Goal: Task Accomplishment & Management: Use online tool/utility

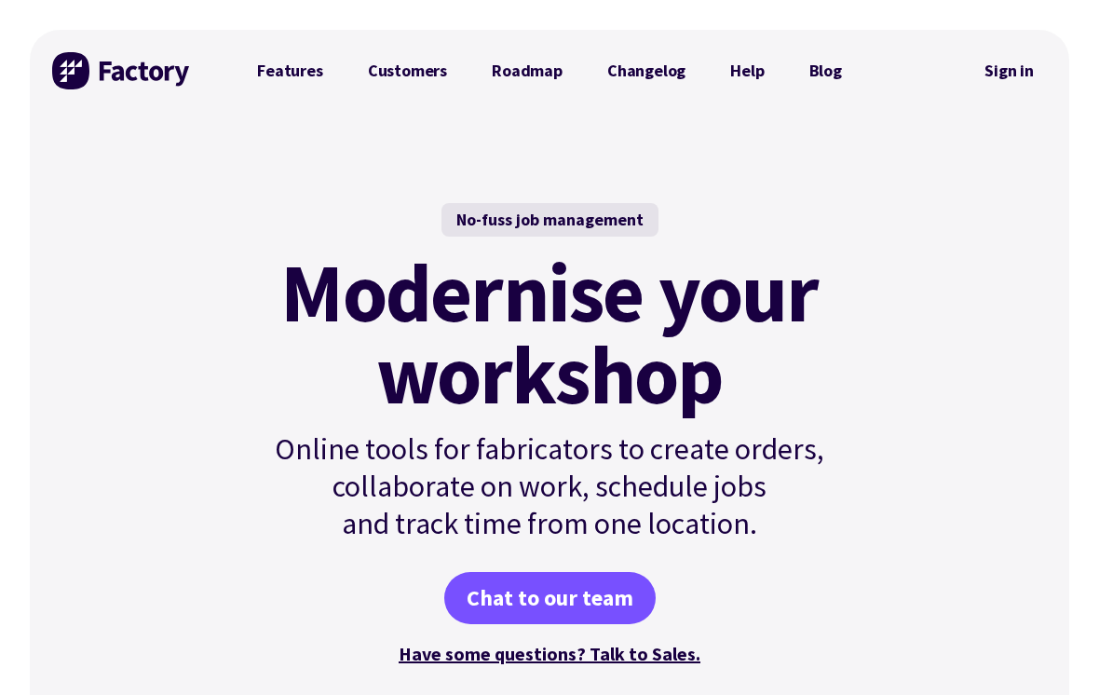
click at [983, 72] on link "Sign in" at bounding box center [1009, 70] width 75 height 43
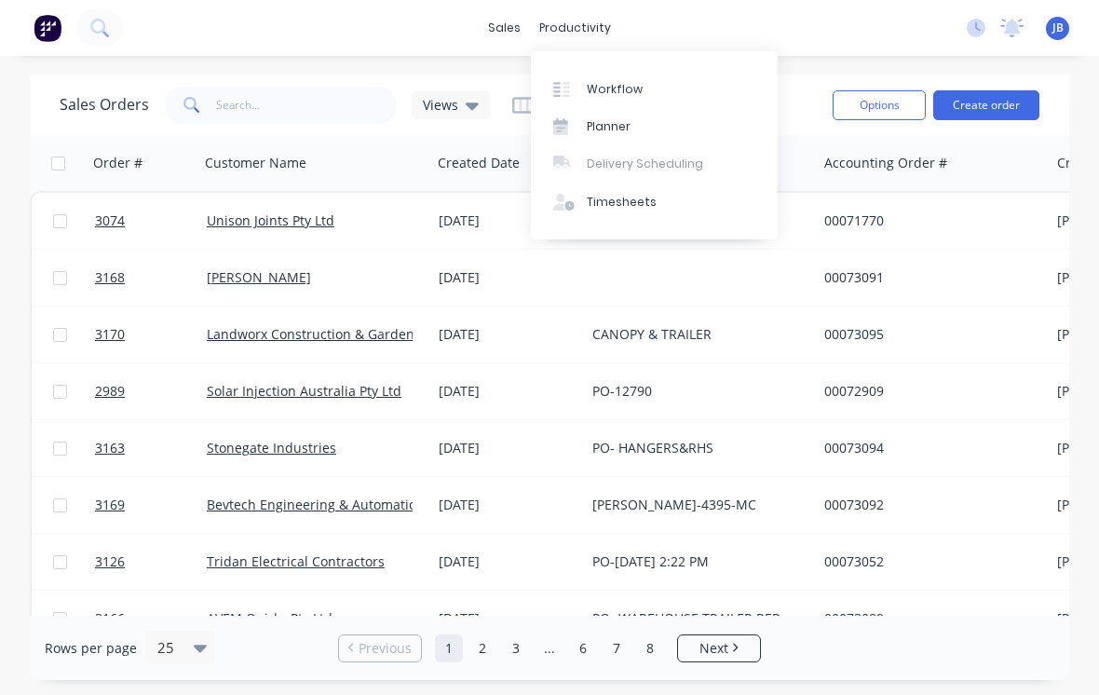
click at [611, 90] on div "Workflow" at bounding box center [615, 89] width 56 height 17
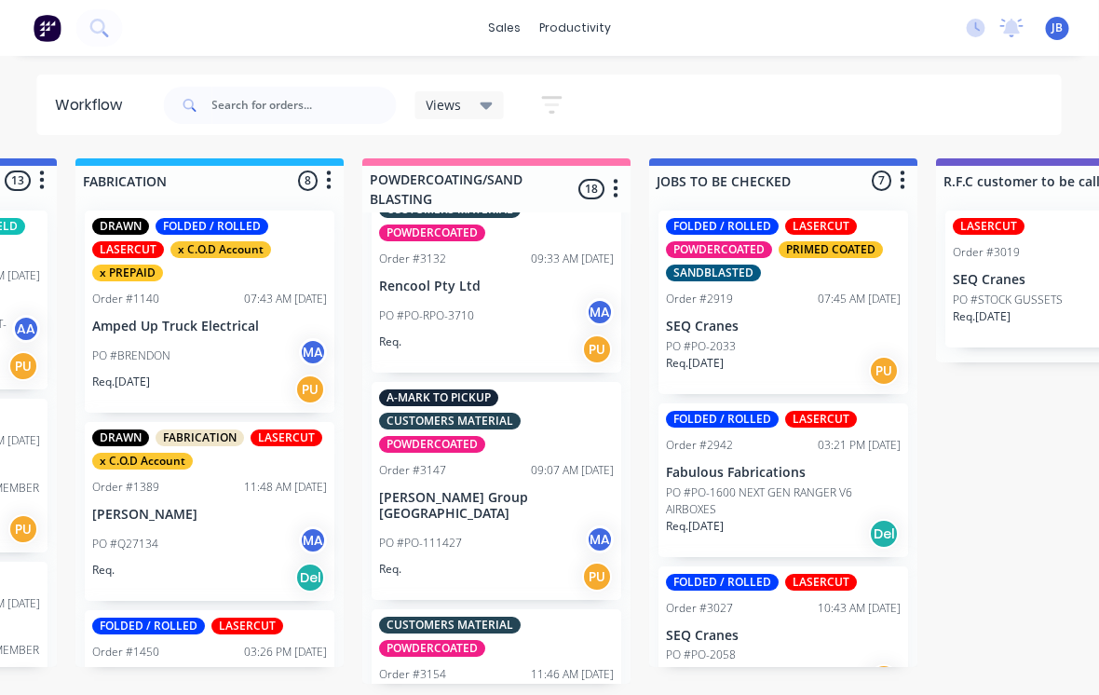
scroll to position [2949, 0]
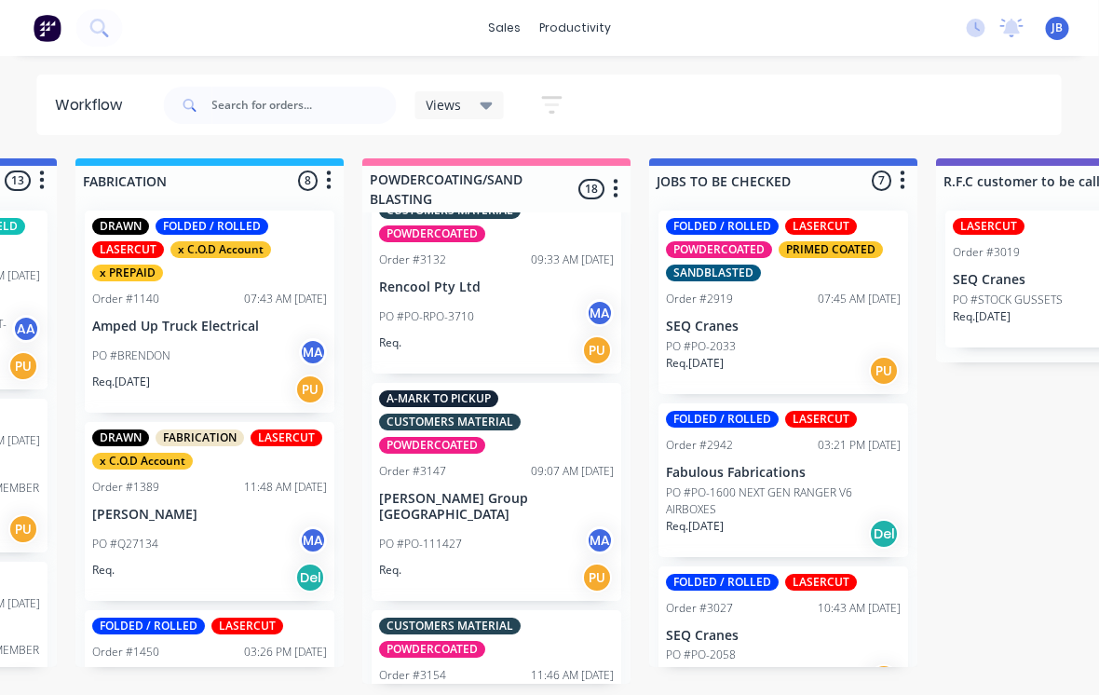
click at [517, 387] on div "A-MARK TO PICKUP CUSTOMERS MATERIAL POWDERCOATED Order #3147 09:07 AM [DATE] [P…" at bounding box center [498, 492] width 250 height 218
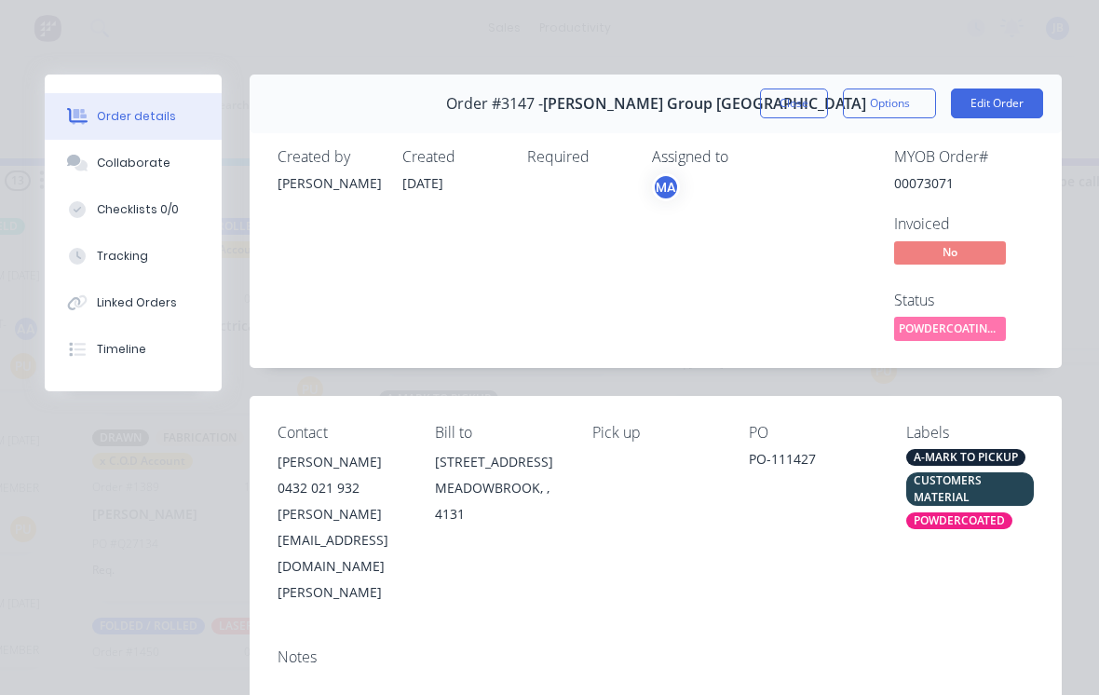
scroll to position [0, 0]
click at [787, 100] on button "Close" at bounding box center [794, 104] width 68 height 30
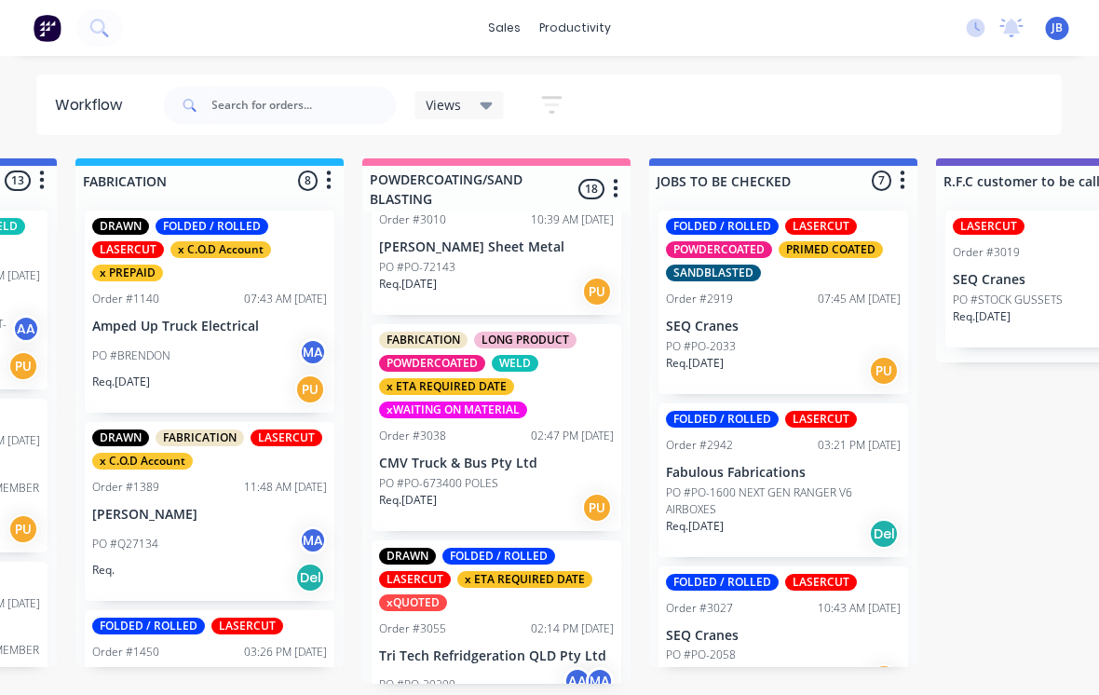
scroll to position [1505, 0]
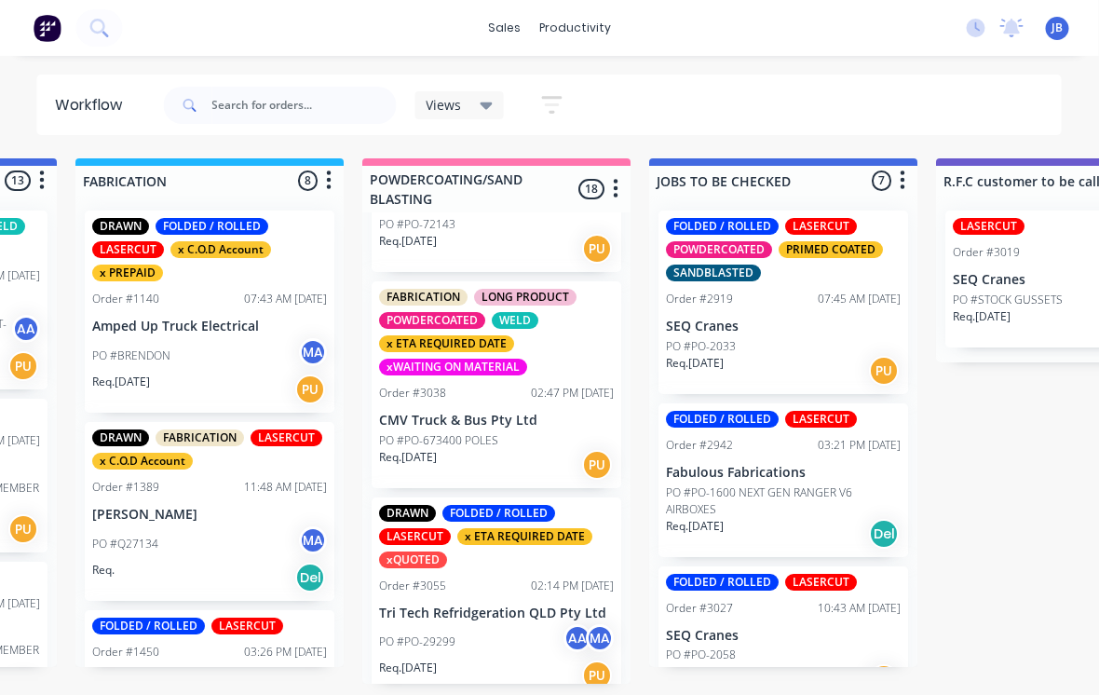
click at [501, 510] on div "DRAWN FOLDED / ROLLED LASERCUT x ETA REQUIRED DATE xQUOTED Order #3055 02:14 PM…" at bounding box center [498, 598] width 250 height 202
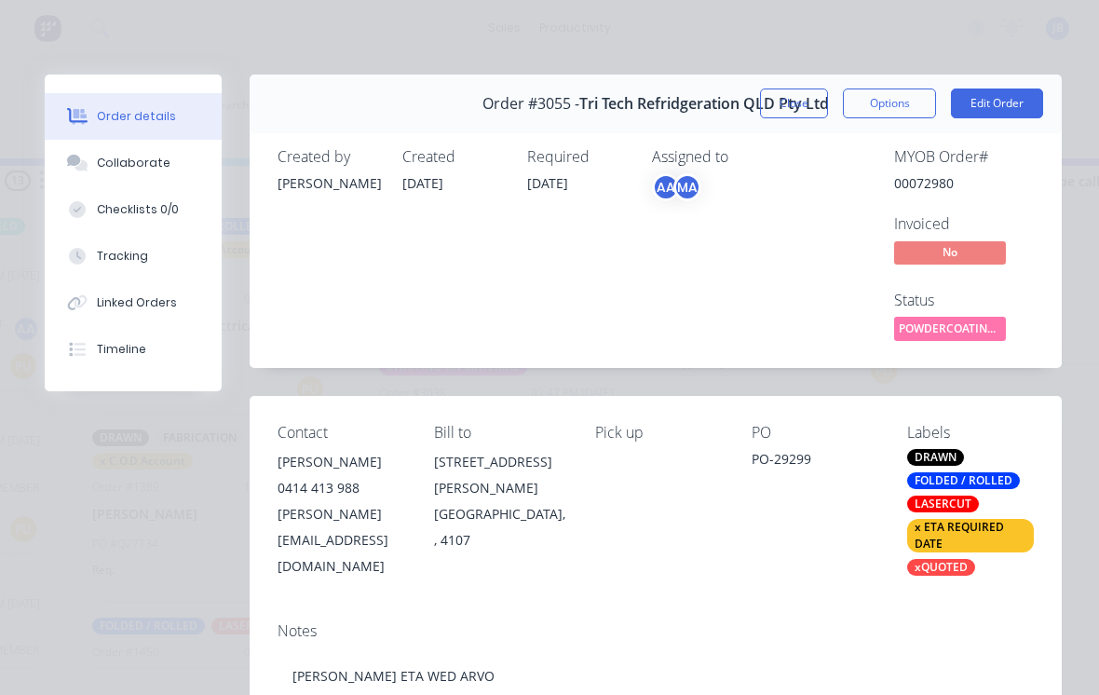
scroll to position [0, 0]
click at [801, 106] on button "Close" at bounding box center [794, 104] width 68 height 30
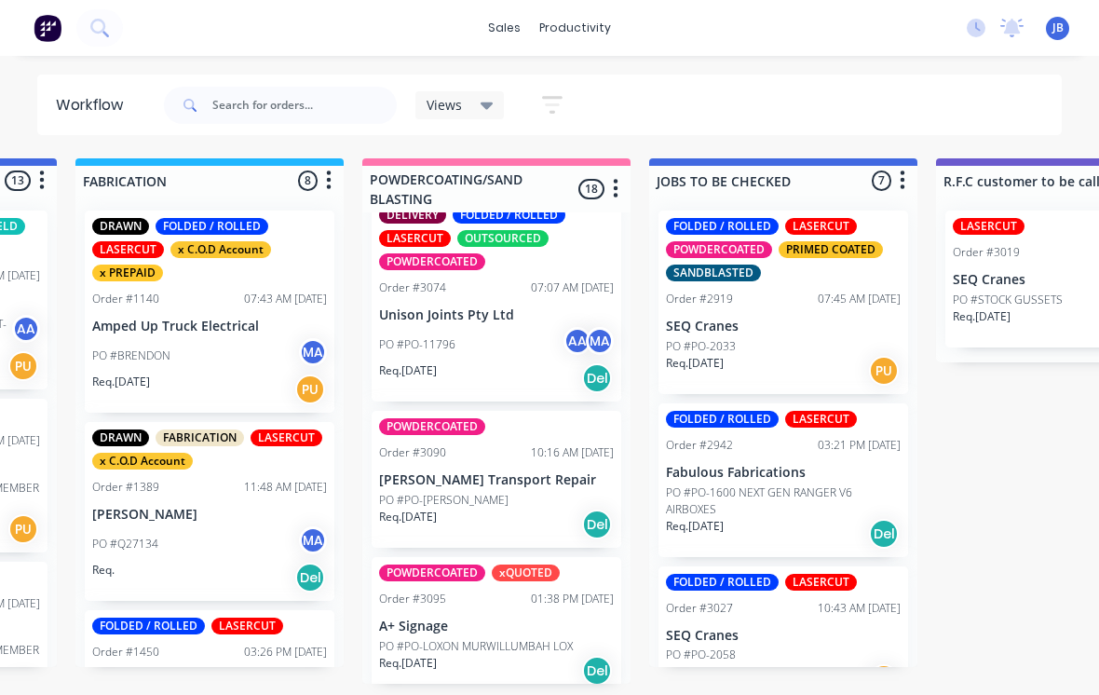
scroll to position [2050, 0]
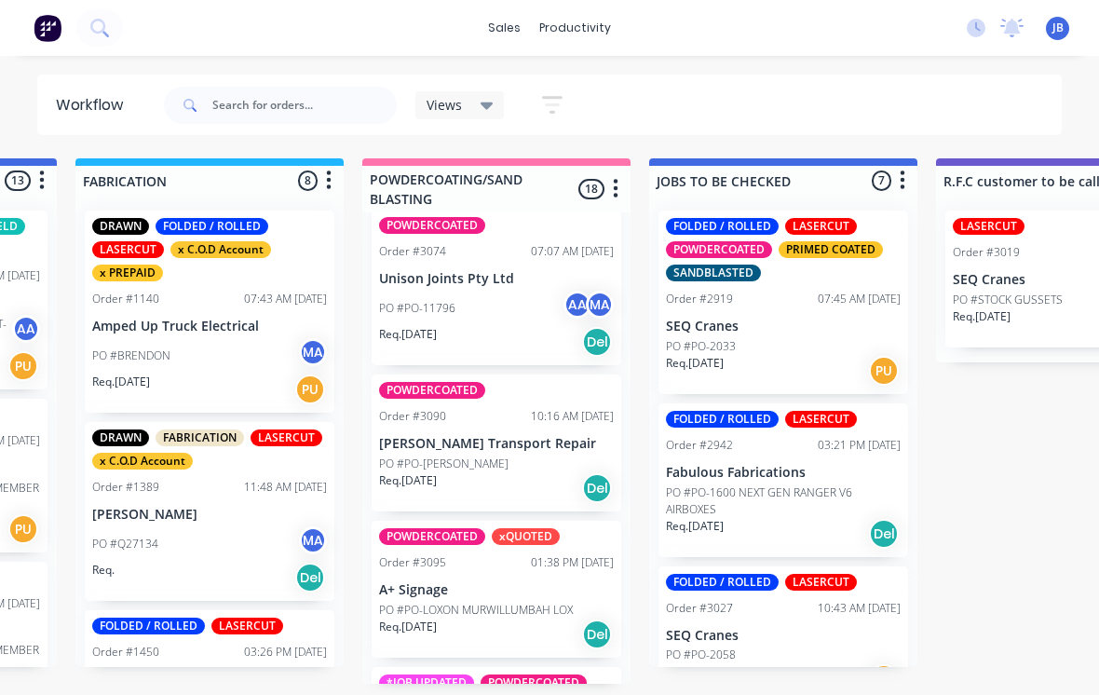
click at [495, 436] on p "[PERSON_NAME] Transport Repair" at bounding box center [496, 444] width 235 height 16
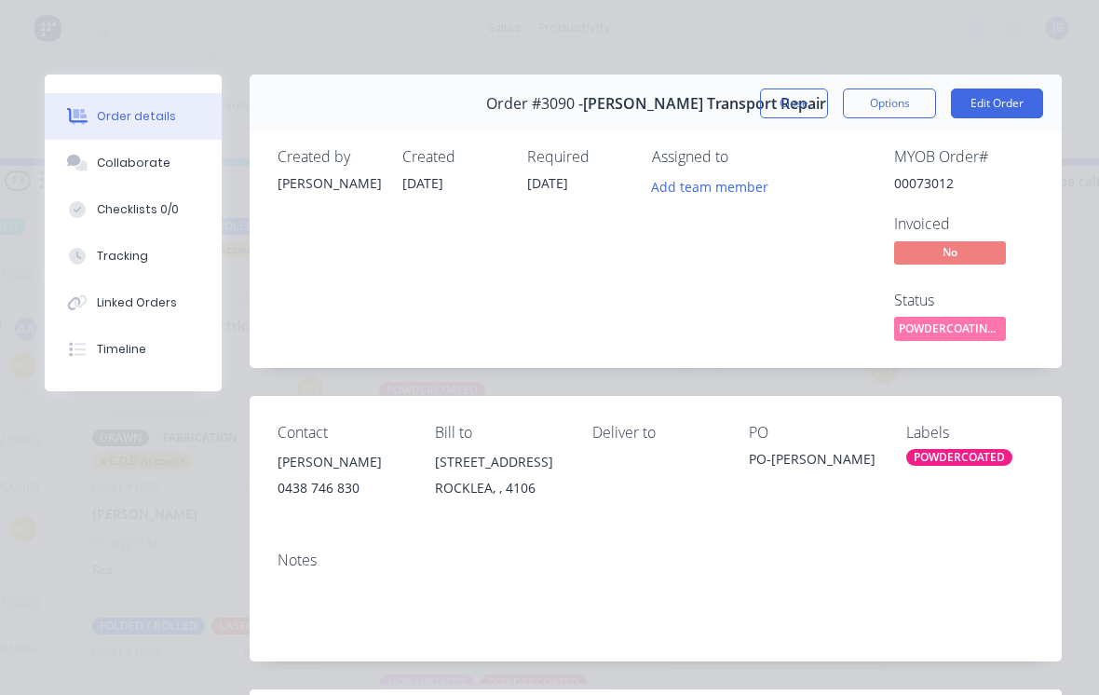
scroll to position [0, 0]
click at [783, 113] on button "Close" at bounding box center [794, 104] width 68 height 30
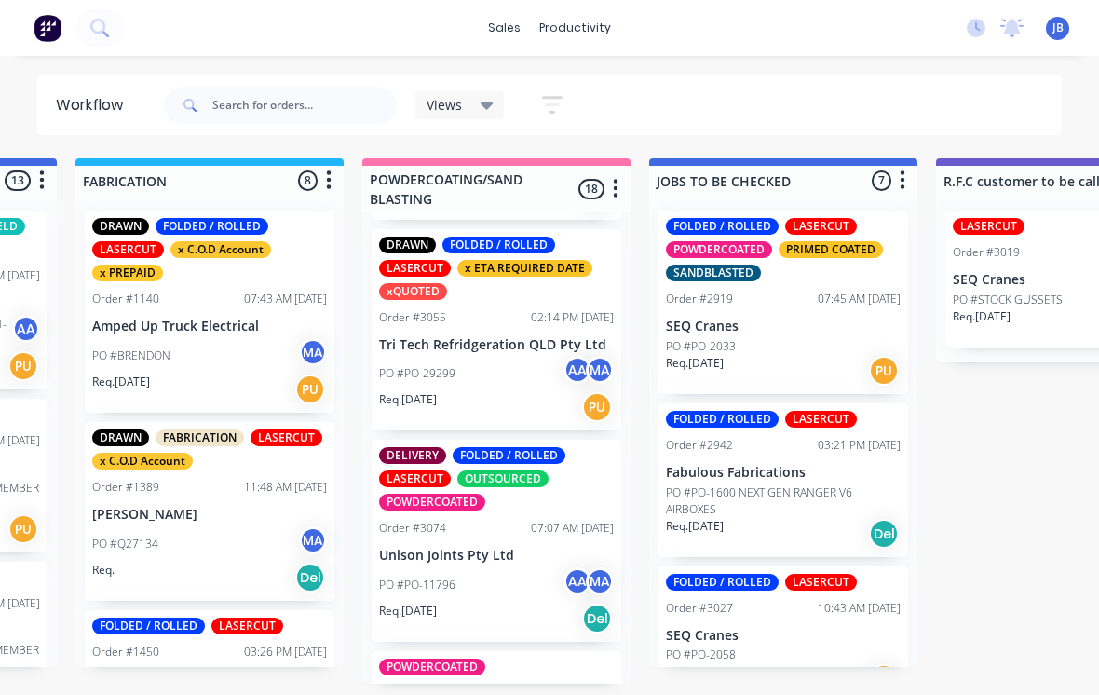
scroll to position [1773, 0]
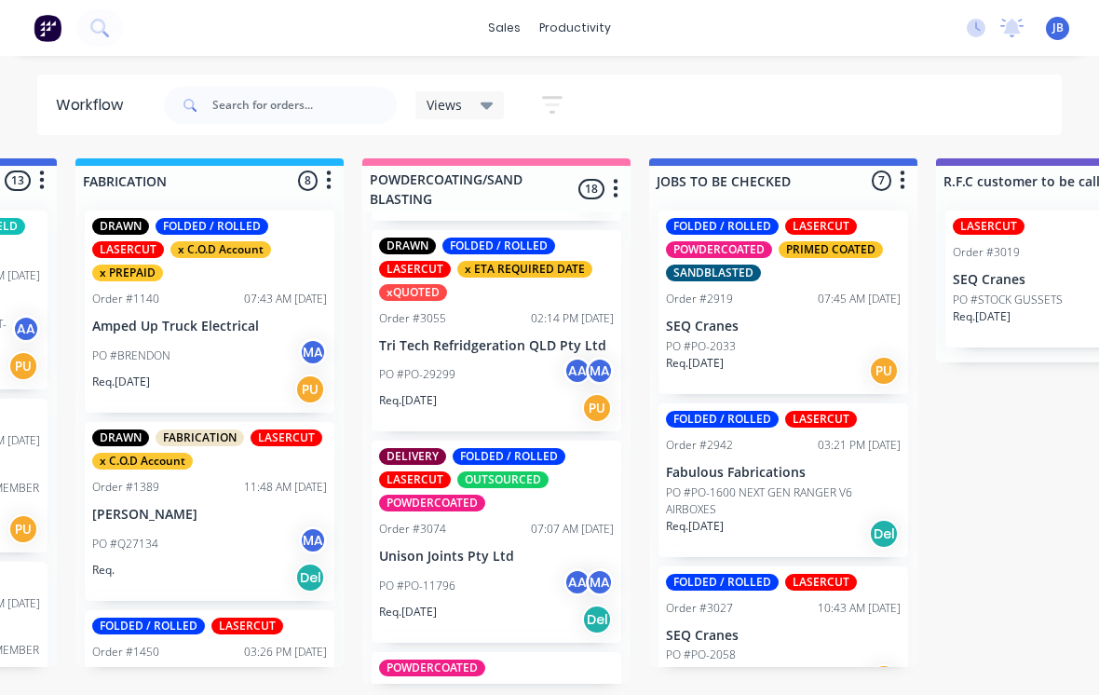
click at [495, 568] on div "PO #PO-11796 AA MA" at bounding box center [496, 585] width 235 height 35
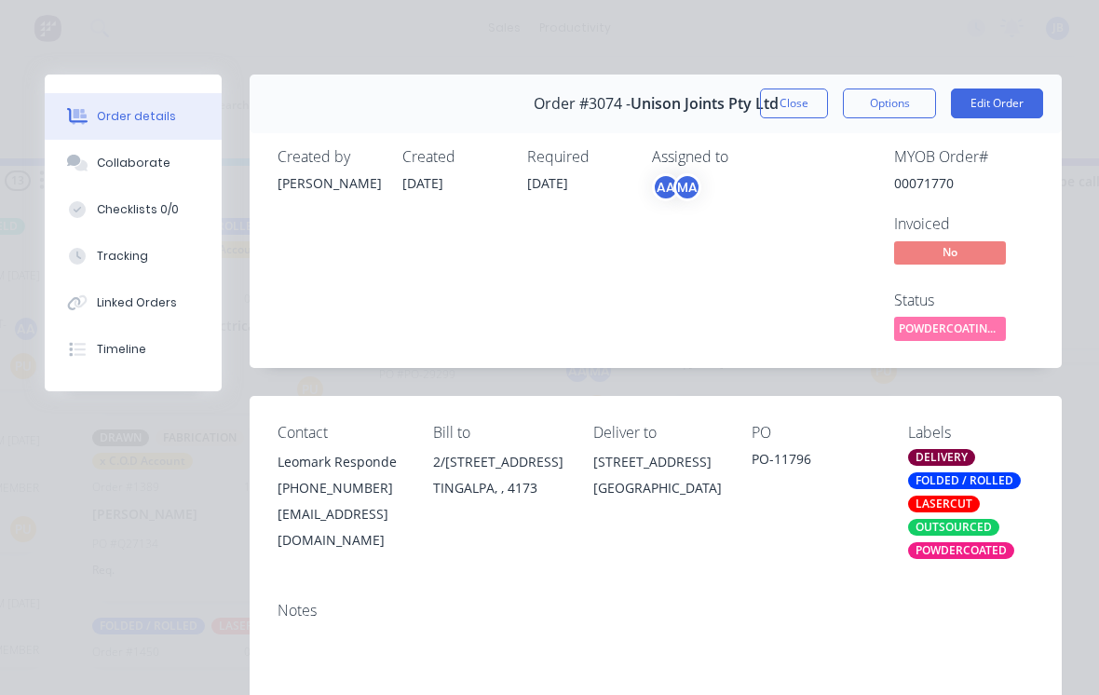
scroll to position [0, 0]
click at [791, 102] on button "Close" at bounding box center [794, 104] width 68 height 30
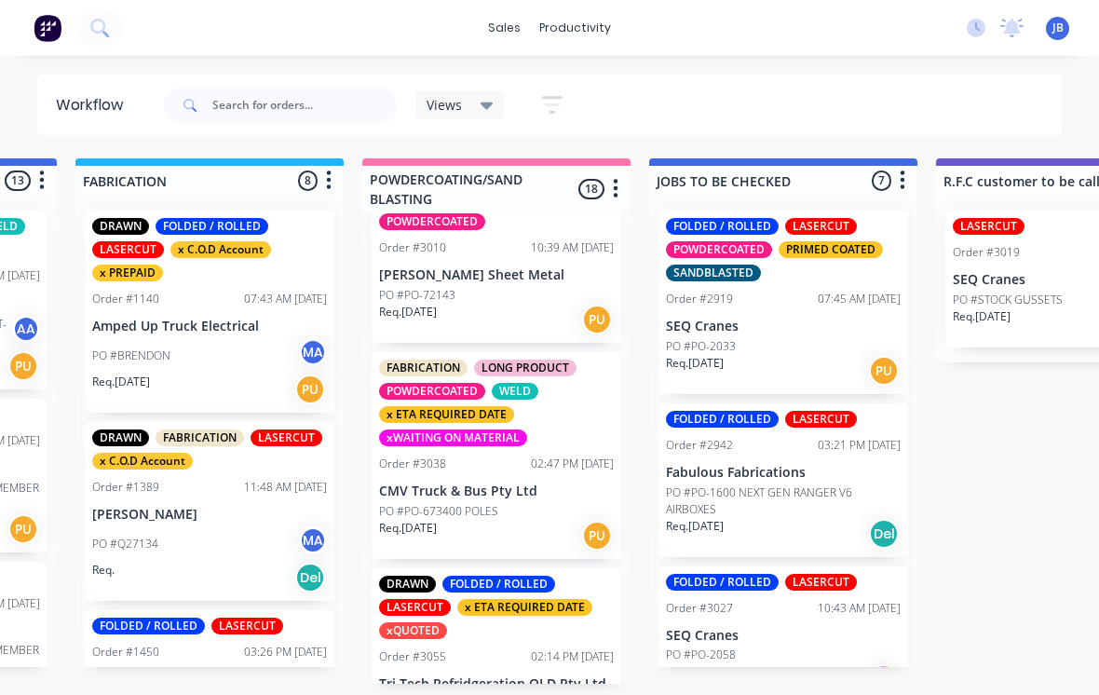
scroll to position [1425, 0]
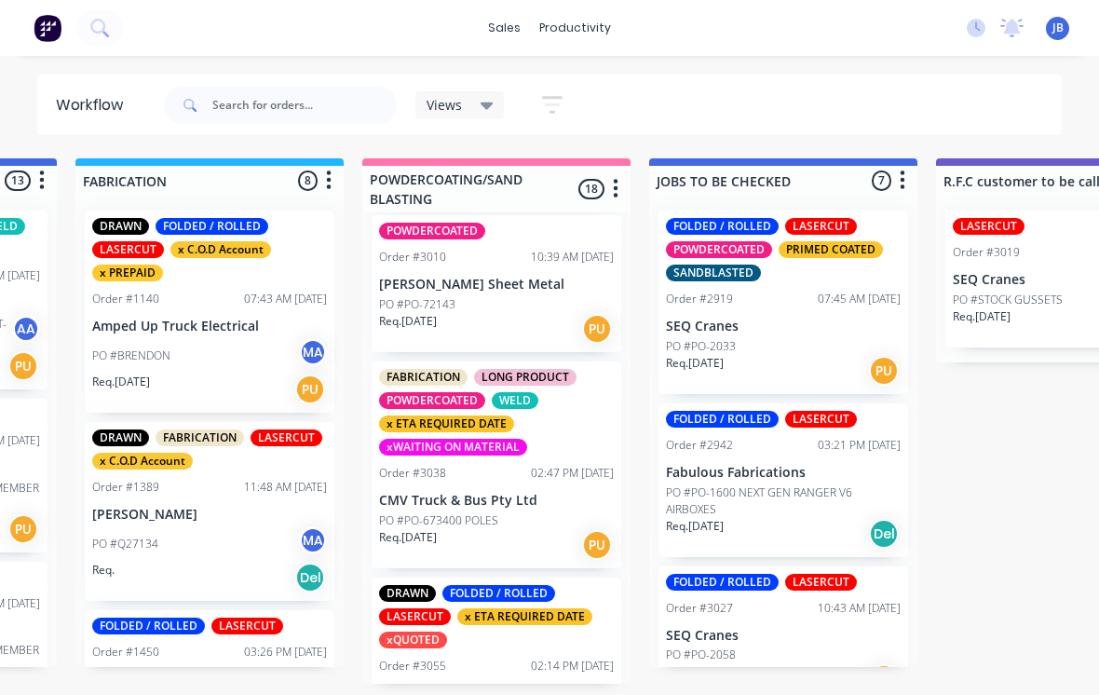
click at [523, 493] on p "CMV Truck & Bus Pty Ltd" at bounding box center [496, 501] width 235 height 16
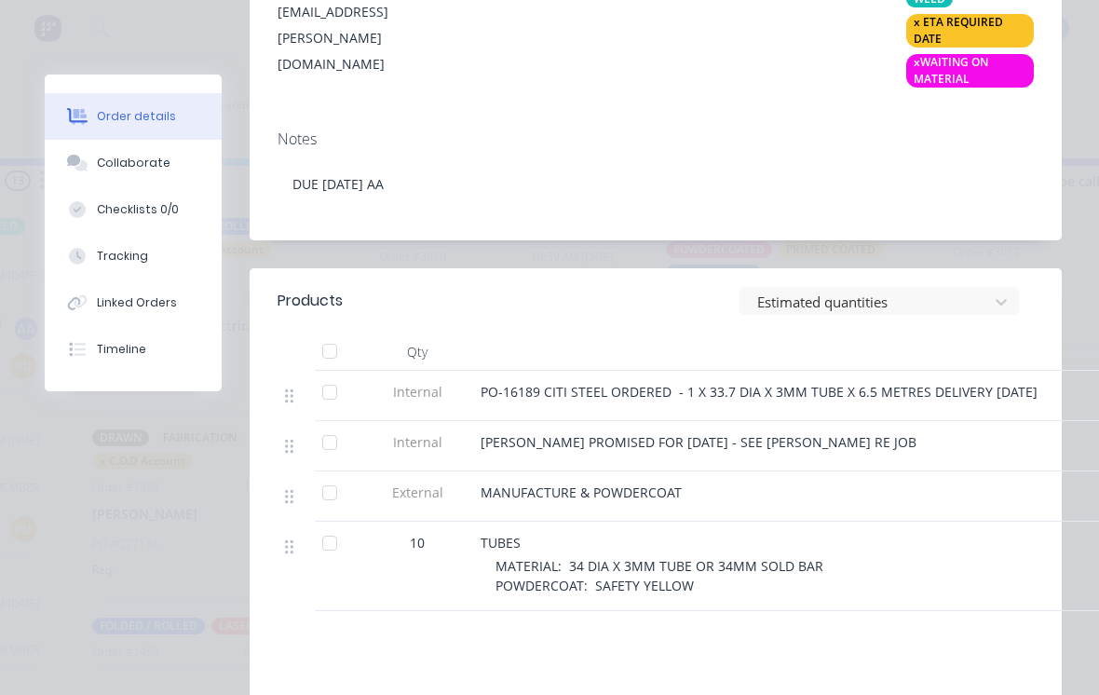
scroll to position [528, 0]
click at [342, 325] on header "Products Estimated quantities" at bounding box center [656, 300] width 812 height 65
click at [343, 347] on div at bounding box center [329, 351] width 37 height 37
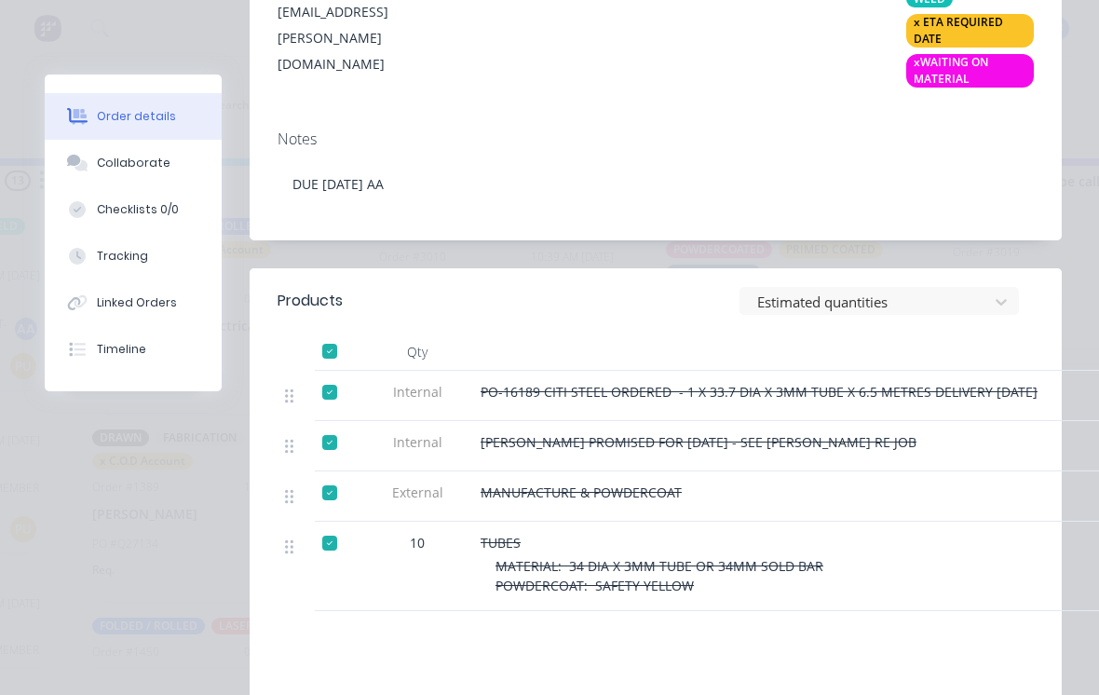
click at [144, 249] on button "Tracking" at bounding box center [133, 256] width 177 height 47
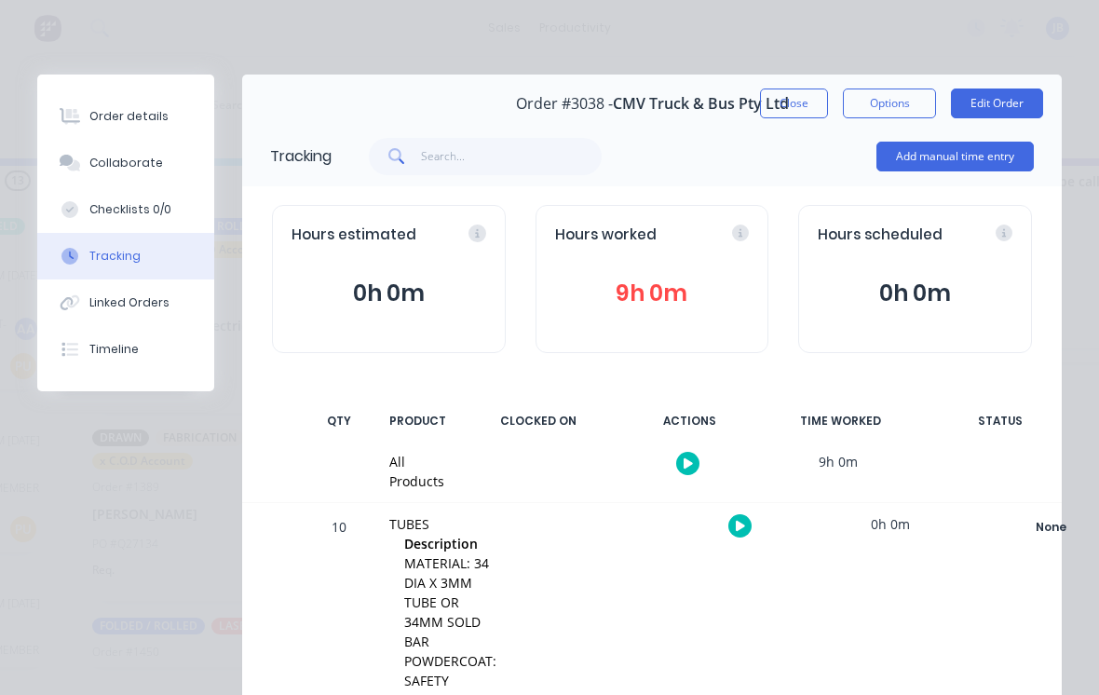
click at [682, 279] on button "9h 0m" at bounding box center [652, 293] width 195 height 35
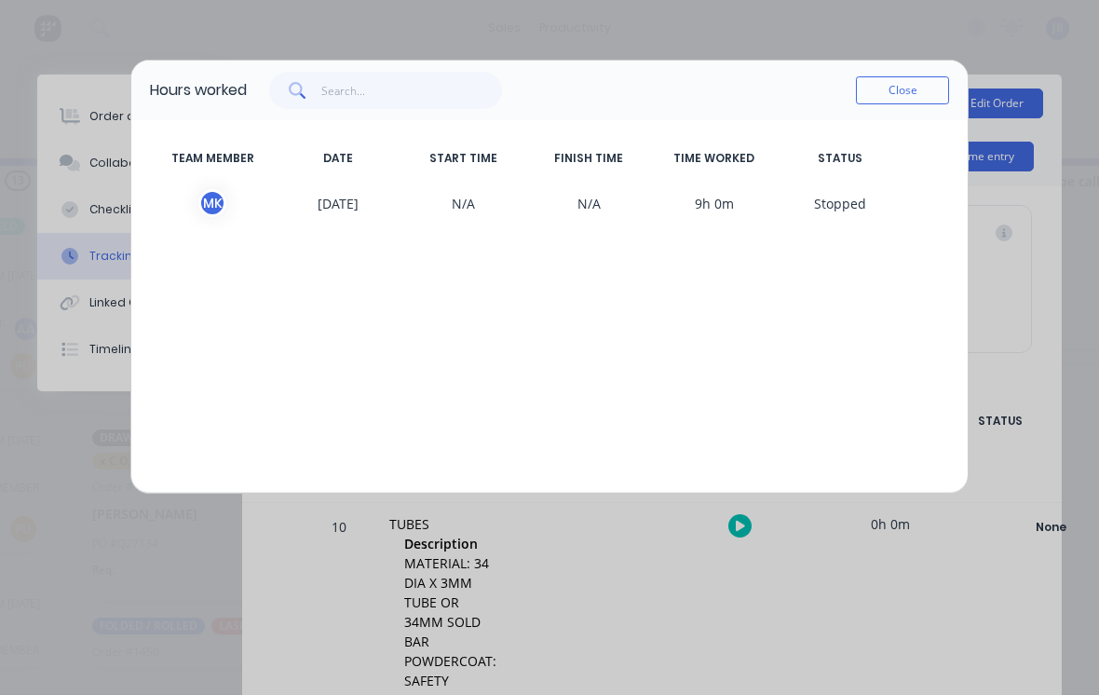
click at [236, 202] on span "M K" at bounding box center [213, 203] width 126 height 28
click at [221, 197] on div "M K" at bounding box center [212, 203] width 28 height 28
click at [330, 362] on div "TEAM MEMBER DATE START TIME FINISH TIME TIME WORKED STATUS M K [DATE] N/A N/A 9…" at bounding box center [549, 306] width 837 height 373
click at [901, 83] on button "Close" at bounding box center [902, 90] width 93 height 28
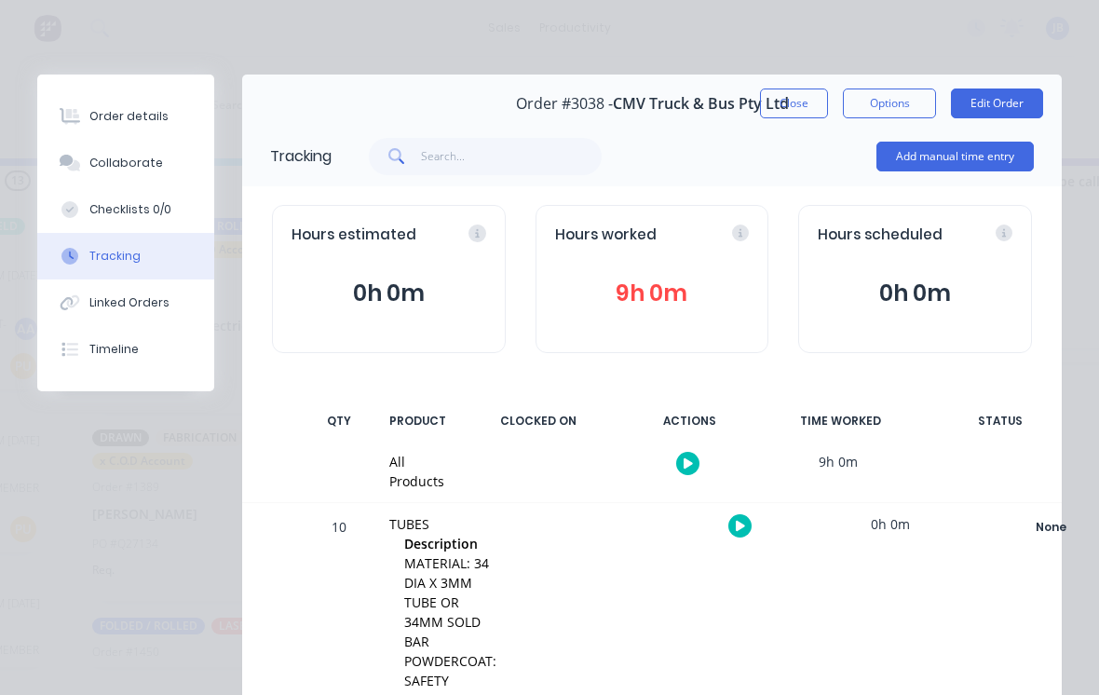
click at [800, 83] on div "Order #3038 - CMV Truck & Bus Pty Ltd Close Options Edit Order" at bounding box center [652, 104] width 820 height 59
click at [783, 94] on button "Close" at bounding box center [794, 104] width 68 height 30
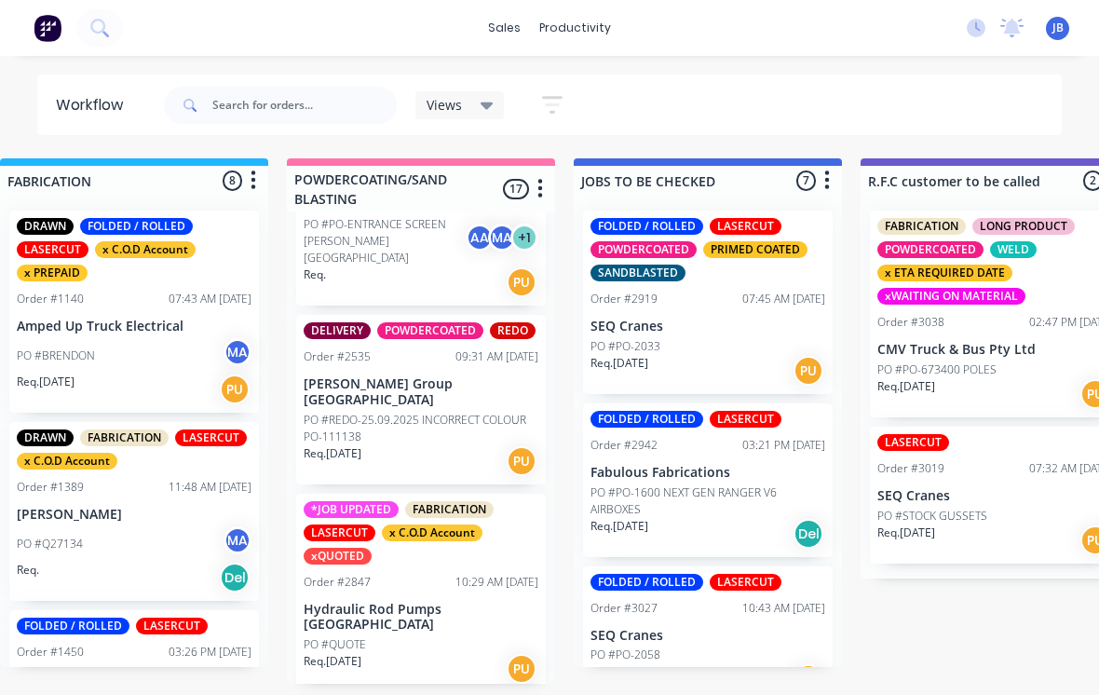
scroll to position [674, 0]
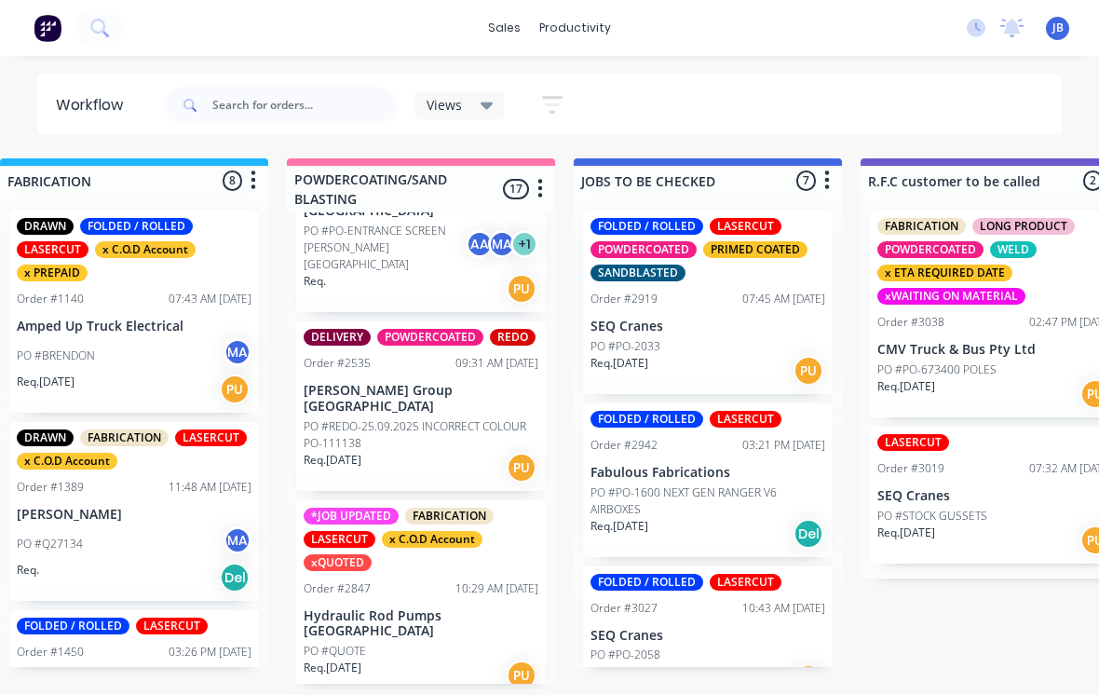
click at [397, 511] on div "*JOB UPDATED FABRICATION LASERCUT x C.O.D Account xQUOTED Order #2847 10:29 AM …" at bounding box center [421, 599] width 250 height 199
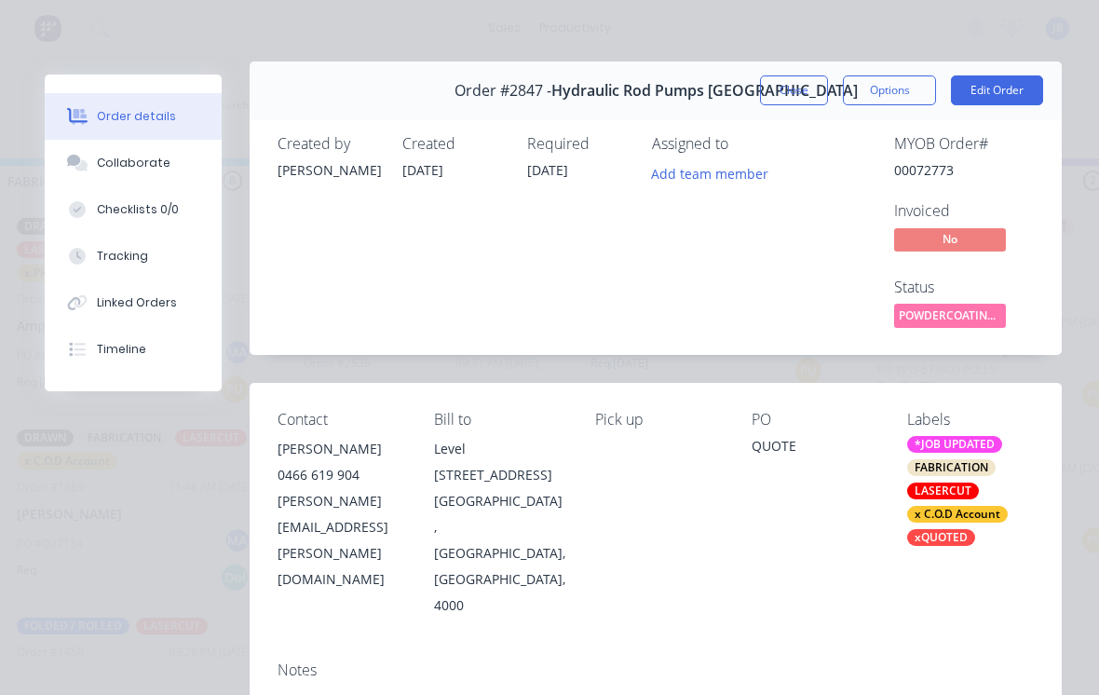
scroll to position [17, 0]
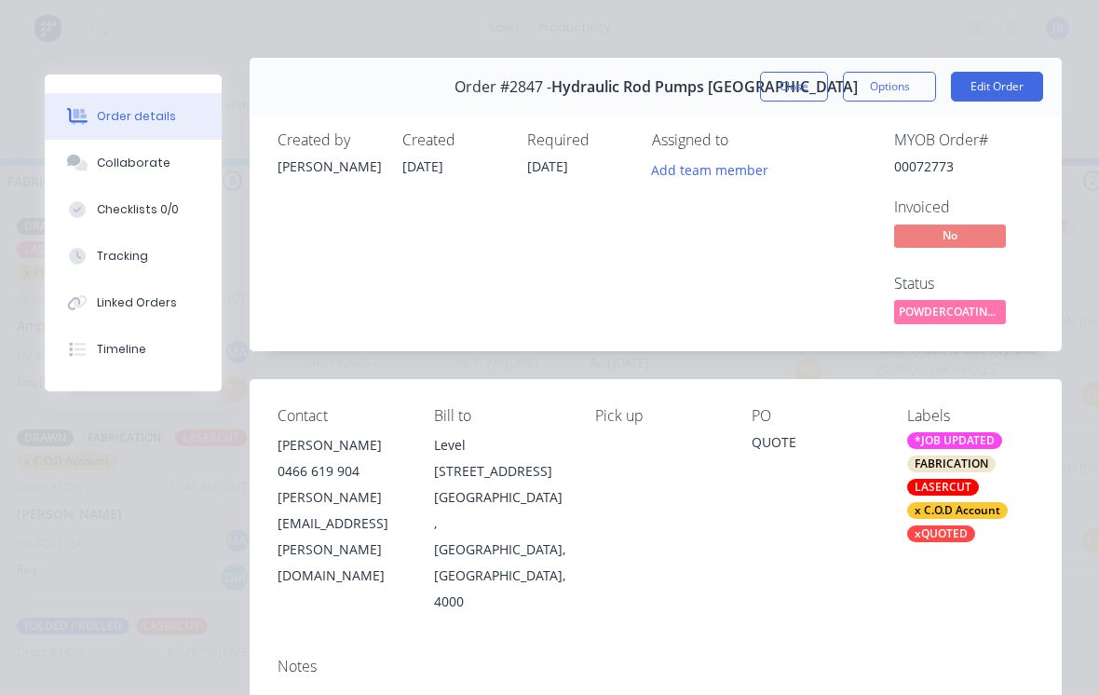
click at [790, 78] on button "Close" at bounding box center [794, 87] width 68 height 30
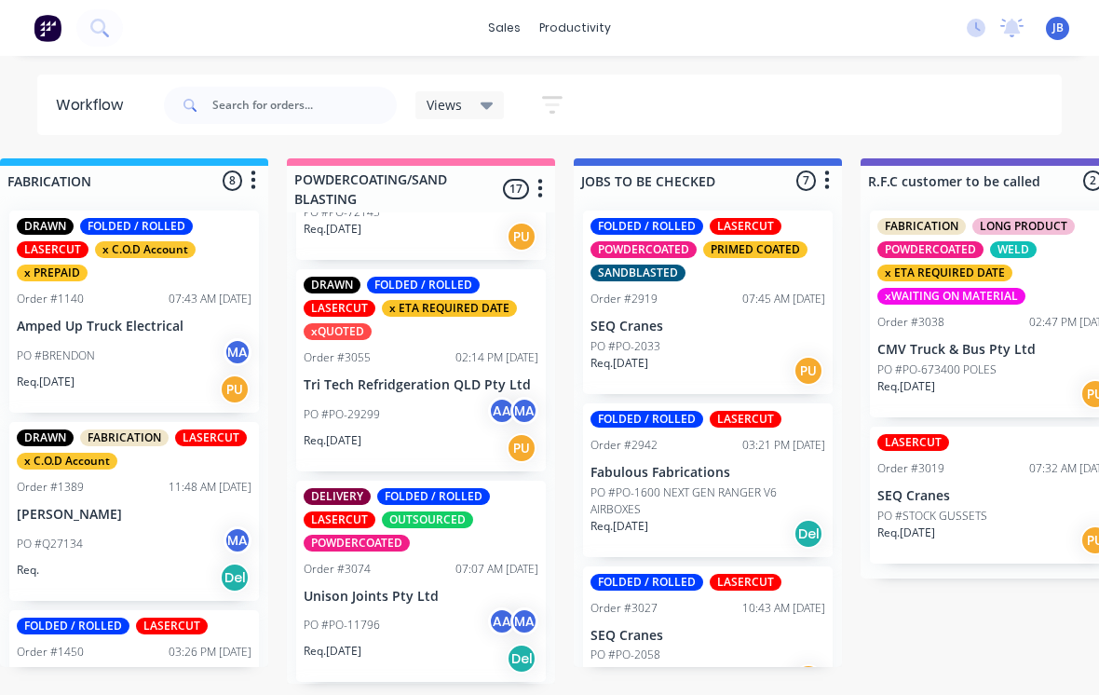
scroll to position [1517, 0]
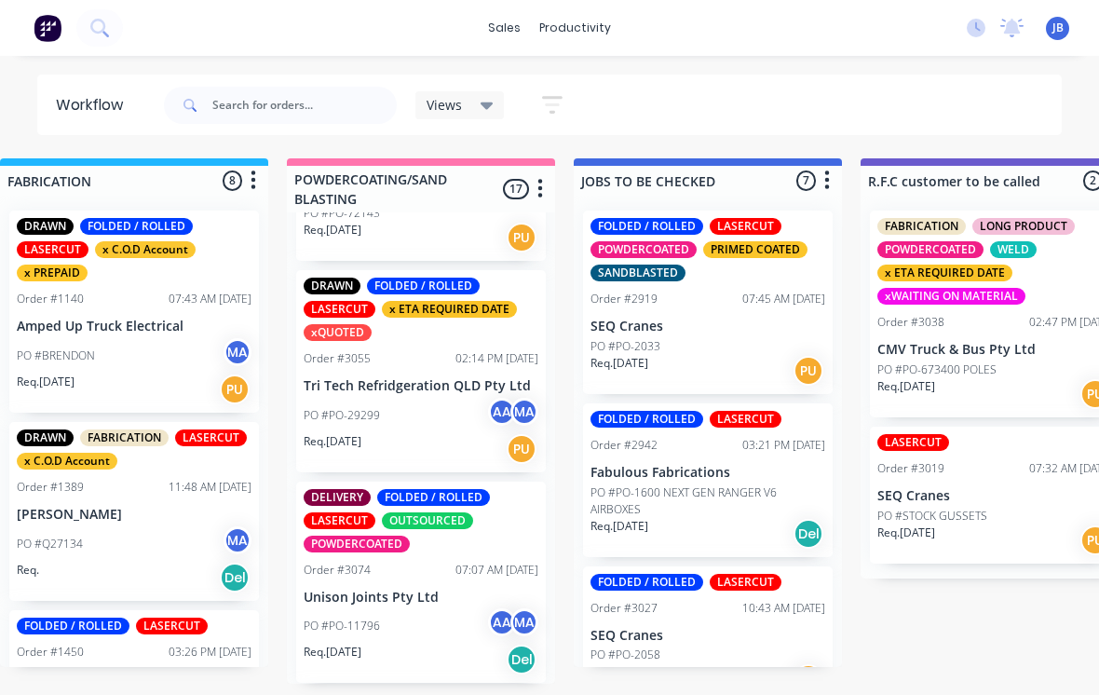
click at [436, 378] on p "Tri Tech Refridgeration QLD Pty Ltd" at bounding box center [421, 386] width 235 height 16
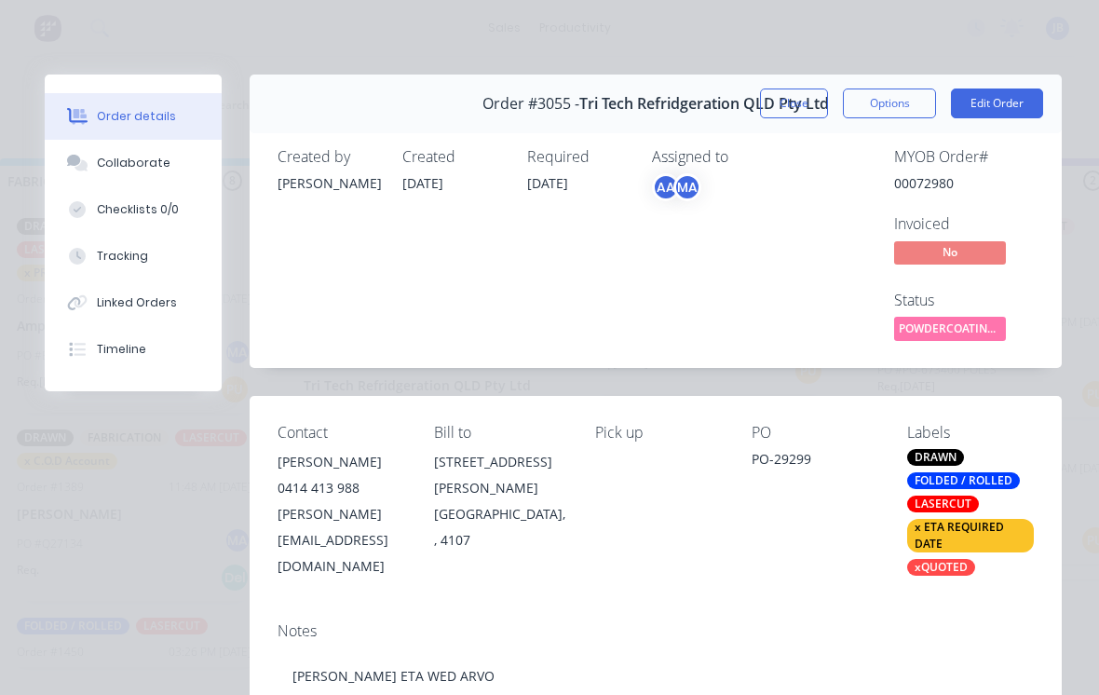
scroll to position [0, 0]
click at [752, 97] on span "Tri Tech Refridgeration QLD Pty Ltd" at bounding box center [704, 104] width 250 height 18
click at [797, 106] on button "Close" at bounding box center [794, 104] width 68 height 30
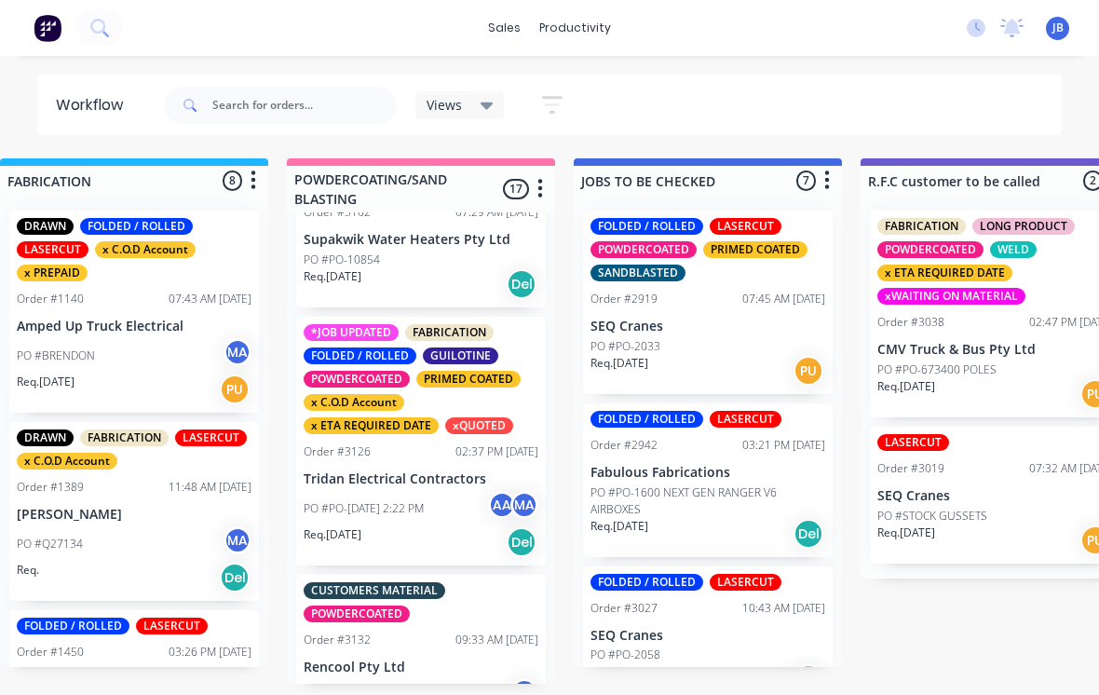
scroll to position [2361, 0]
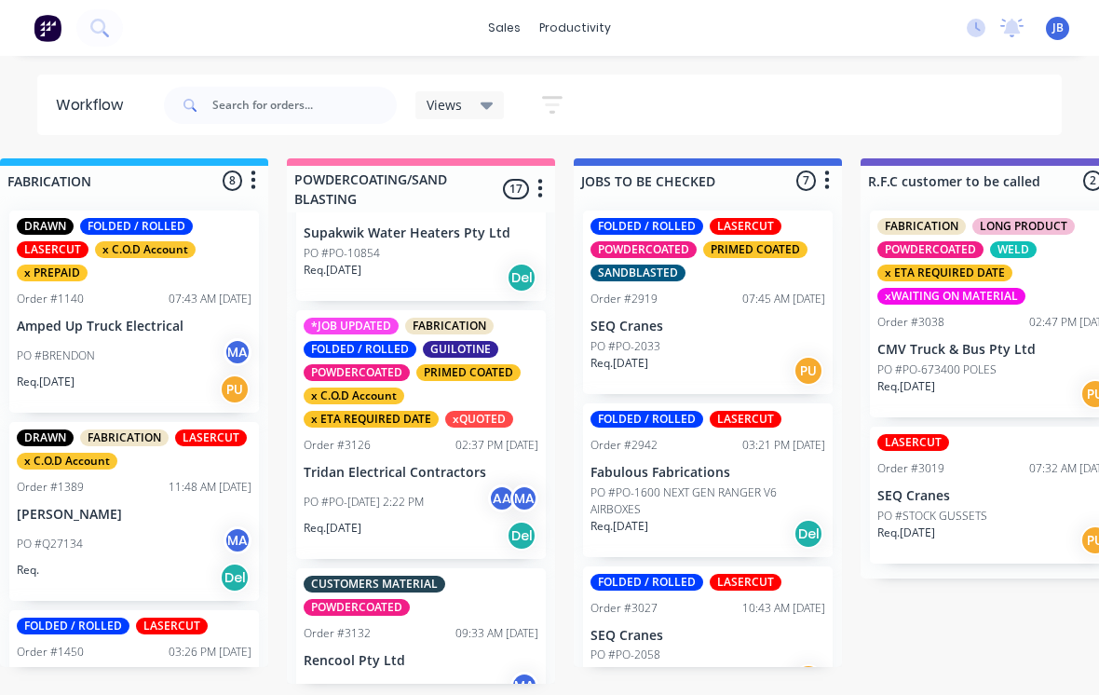
click at [424, 494] on p "PO #PO-[DATE] 2:22 PM" at bounding box center [364, 502] width 120 height 17
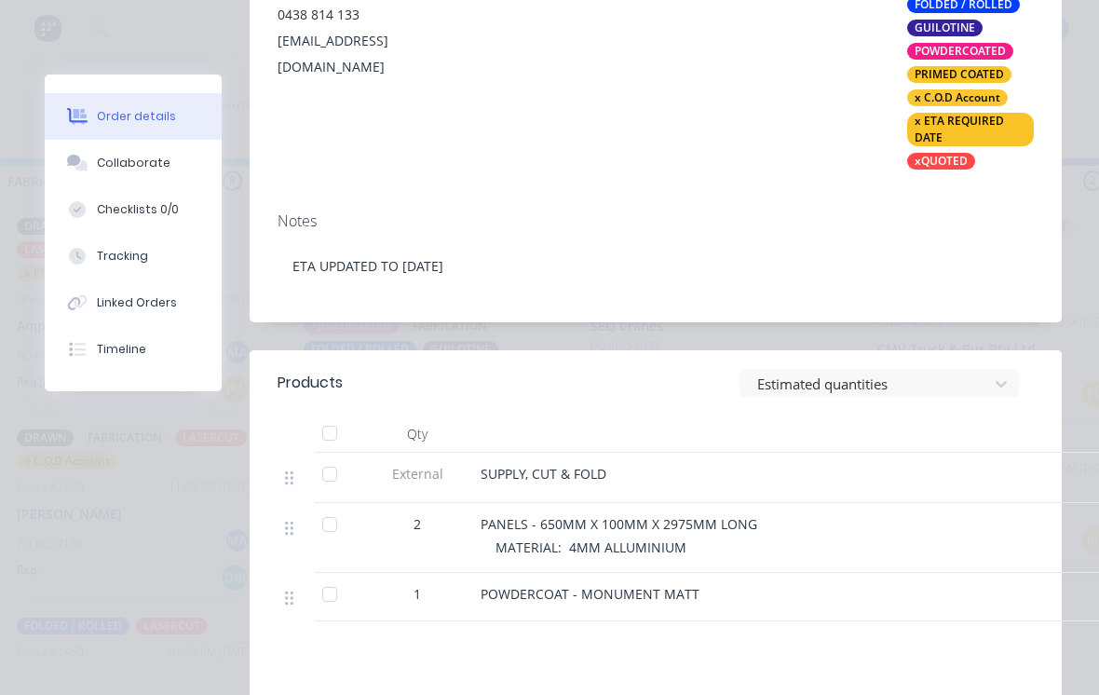
scroll to position [439, 0]
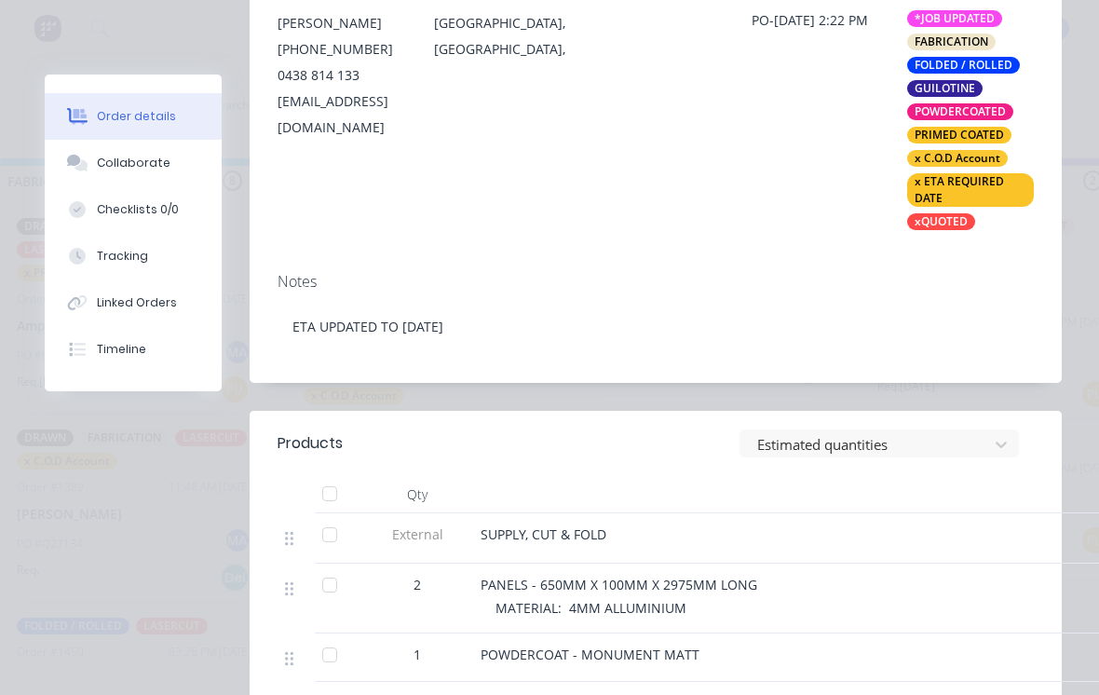
click at [88, 174] on button "Collaborate" at bounding box center [133, 163] width 177 height 47
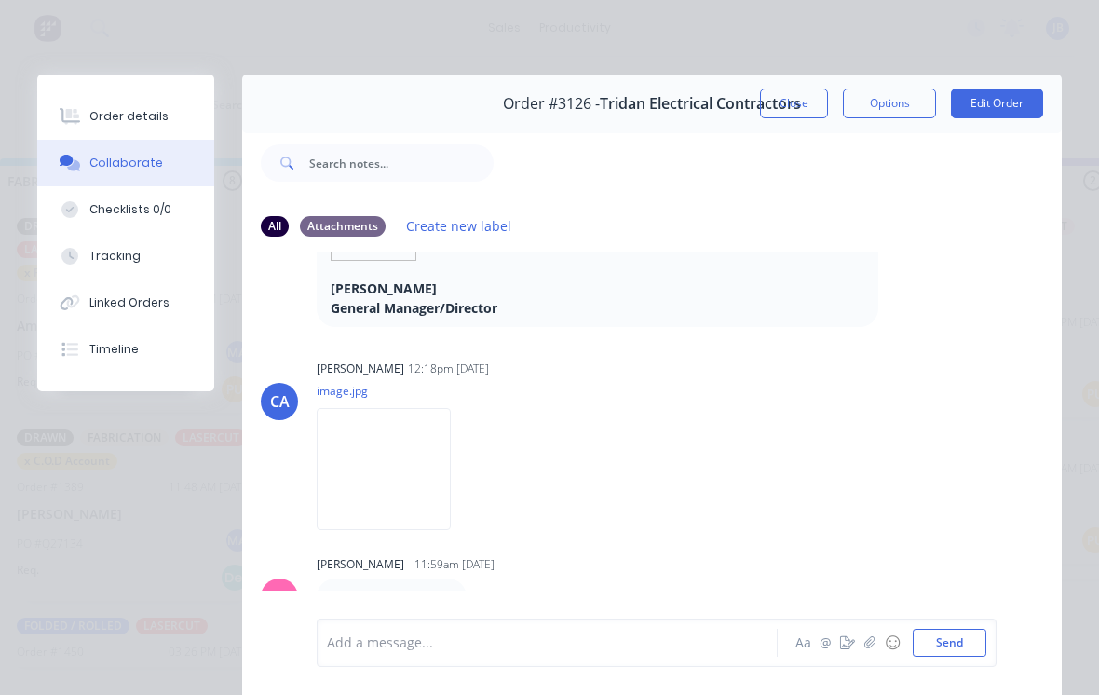
scroll to position [1286, 0]
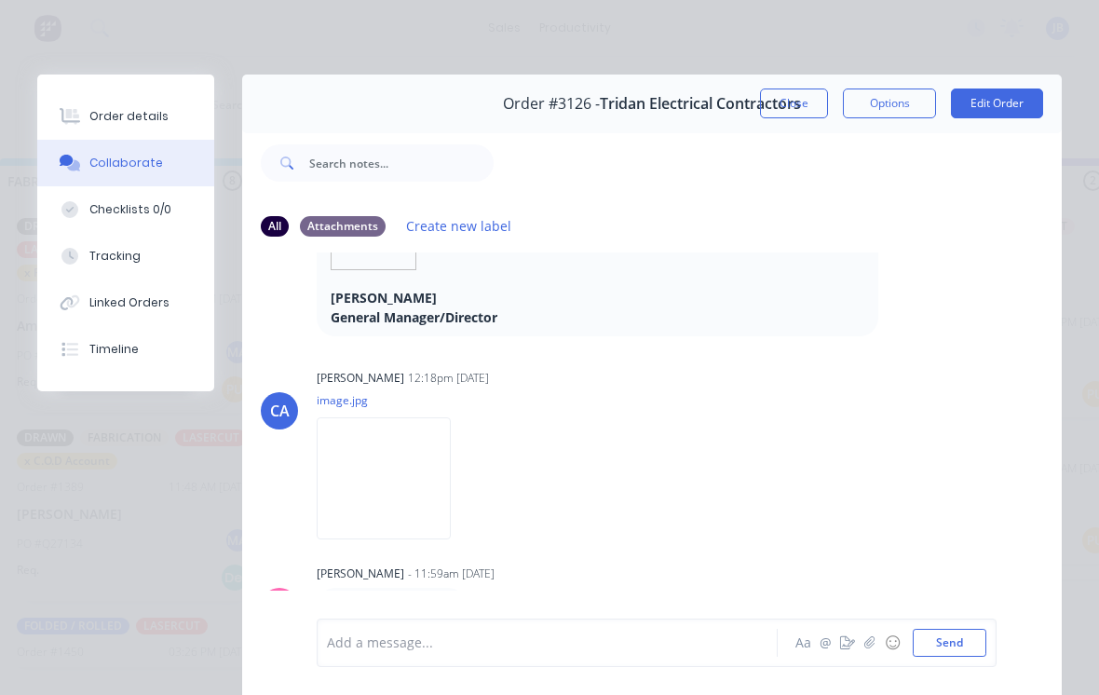
click at [776, 116] on button "Close" at bounding box center [794, 104] width 68 height 30
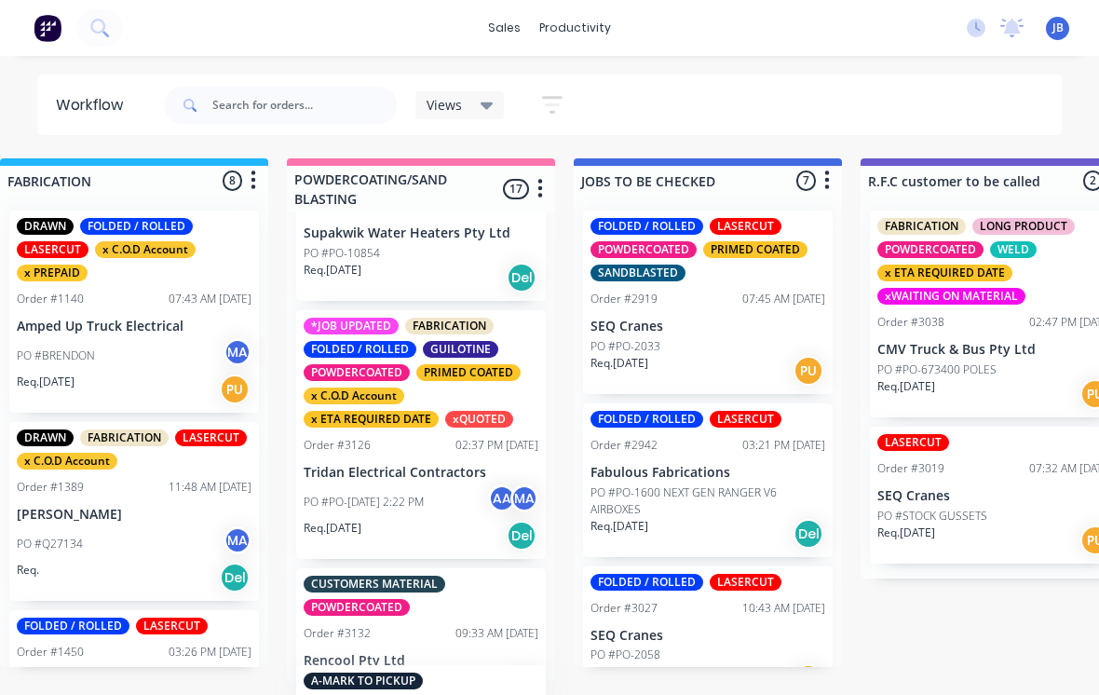
scroll to position [2365, 0]
